Goal: Complete application form

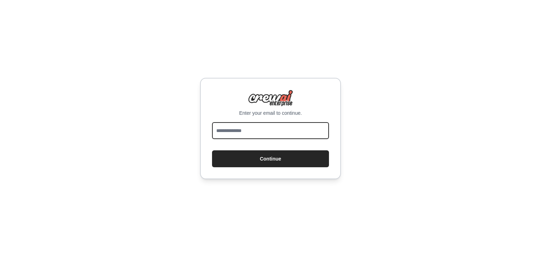
click at [272, 126] on input "email" at bounding box center [270, 130] width 117 height 17
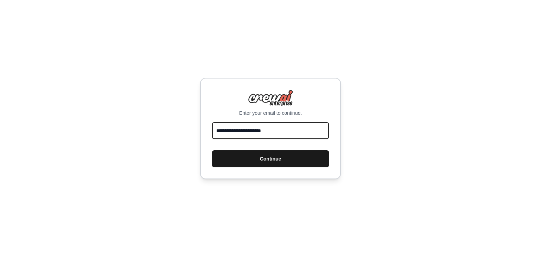
type input "**********"
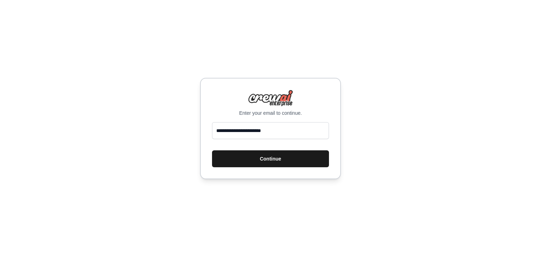
click at [269, 159] on button "Continue" at bounding box center [270, 158] width 117 height 17
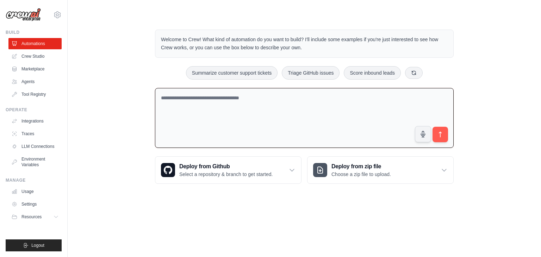
click at [259, 100] on textarea at bounding box center [304, 118] width 299 height 60
drag, startPoint x: 268, startPoint y: 99, endPoint x: 244, endPoint y: 98, distance: 24.0
click at [244, 98] on textarea at bounding box center [304, 118] width 299 height 60
drag, startPoint x: 182, startPoint y: 70, endPoint x: 343, endPoint y: 26, distance: 166.9
click at [343, 26] on div "Welcome to Crew! What kind of automation do you want to build? I'll include som…" at bounding box center [305, 106] width 316 height 177
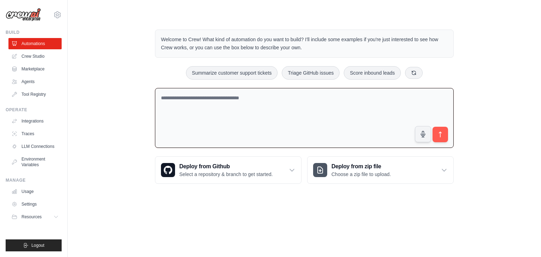
drag, startPoint x: 342, startPoint y: 48, endPoint x: 157, endPoint y: 43, distance: 185.7
click at [157, 43] on div "Welcome to Crew! What kind of automation do you want to build? I'll include som…" at bounding box center [304, 44] width 299 height 28
click at [149, 43] on div "Welcome to Crew! What kind of automation do you want to build? I'll include som…" at bounding box center [305, 106] width 316 height 177
